Goal: Find specific page/section: Find specific page/section

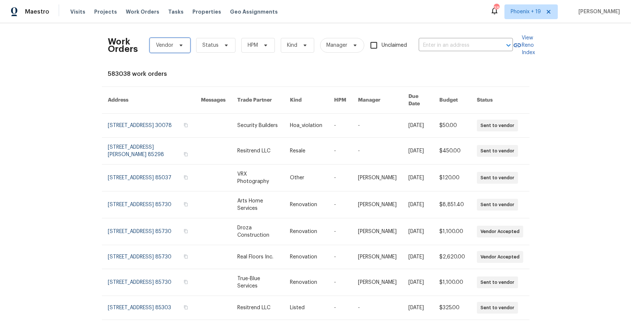
click at [163, 46] on span "Vendor" at bounding box center [164, 45] width 17 height 7
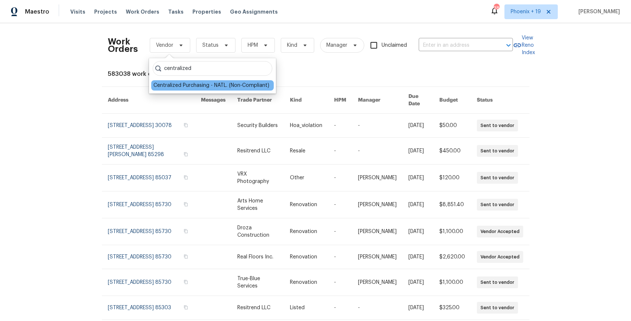
type input "centralized"
click at [191, 85] on div "Centralized Purchasing - NATL. (Non-Compliant)" at bounding box center [211, 85] width 116 height 7
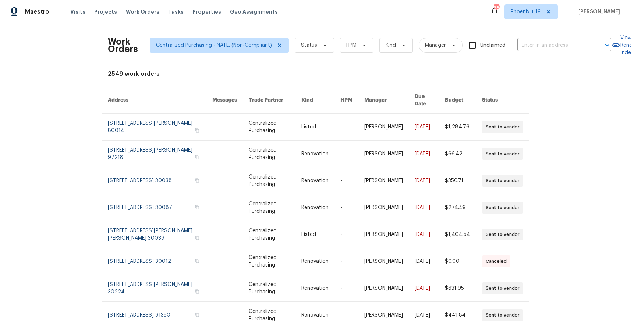
scroll to position [0, 3]
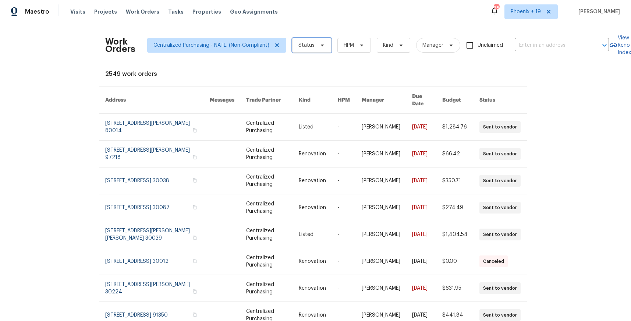
click at [300, 45] on span "Status" at bounding box center [306, 45] width 16 height 7
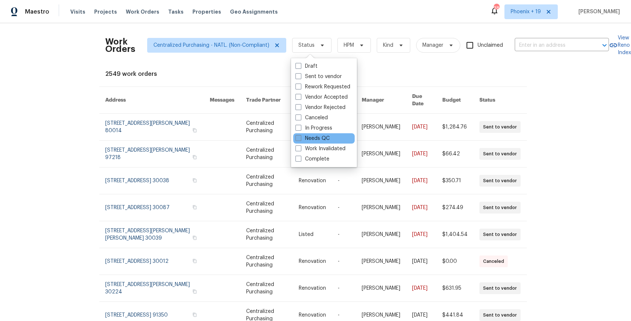
click at [297, 137] on span at bounding box center [299, 138] width 6 height 6
click at [297, 137] on input "Needs QC" at bounding box center [298, 137] width 5 height 5
checkbox input "true"
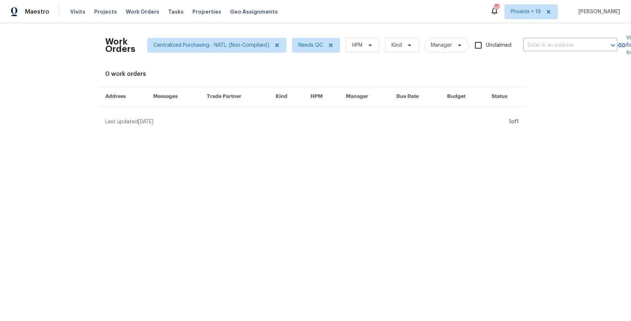
click at [339, 82] on div "Work Orders Centralized Purchasing - NATL. (Non-Compliant) Needs QC HPM Kind Ma…" at bounding box center [313, 77] width 416 height 96
